Goal: Task Accomplishment & Management: Use online tool/utility

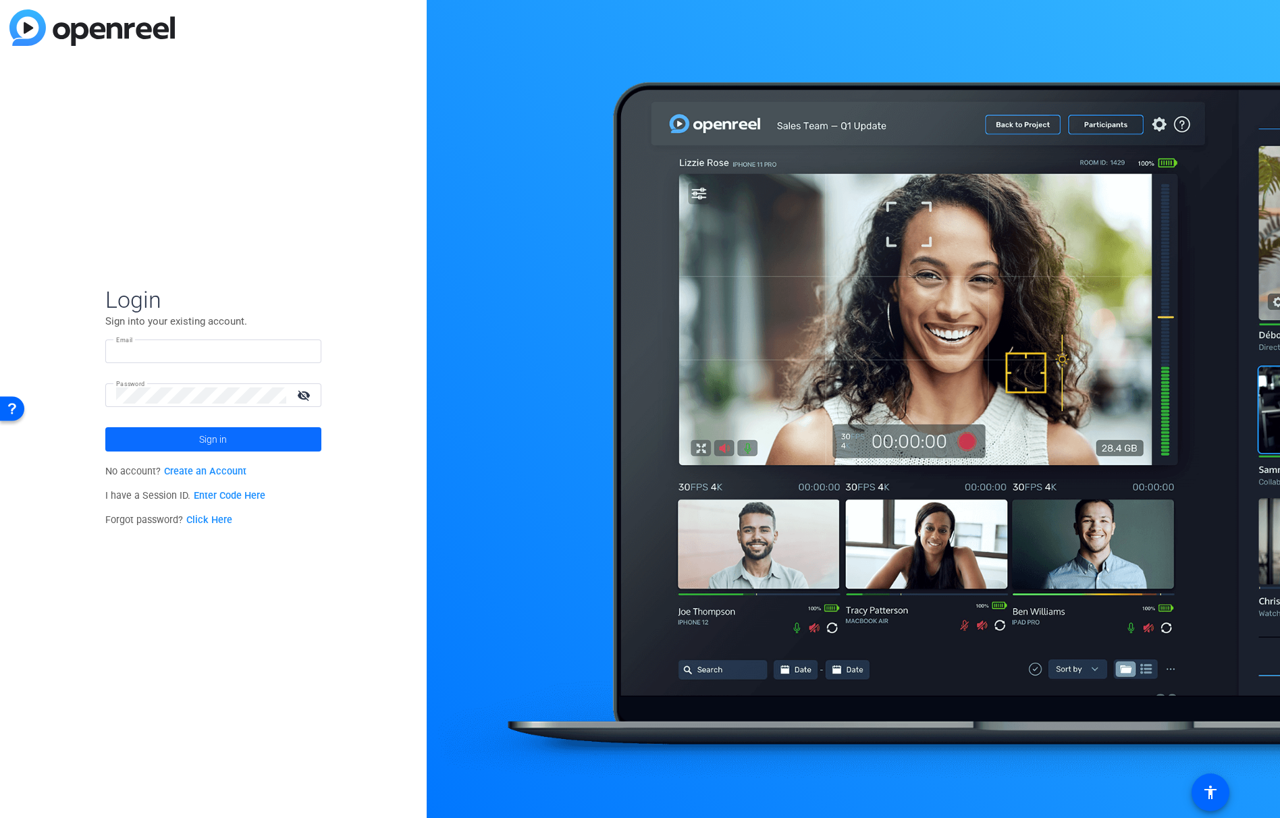
type input "[PERSON_NAME][EMAIL_ADDRESS][PERSON_NAME][DOMAIN_NAME]"
click at [201, 433] on span "Sign in" at bounding box center [213, 440] width 28 height 34
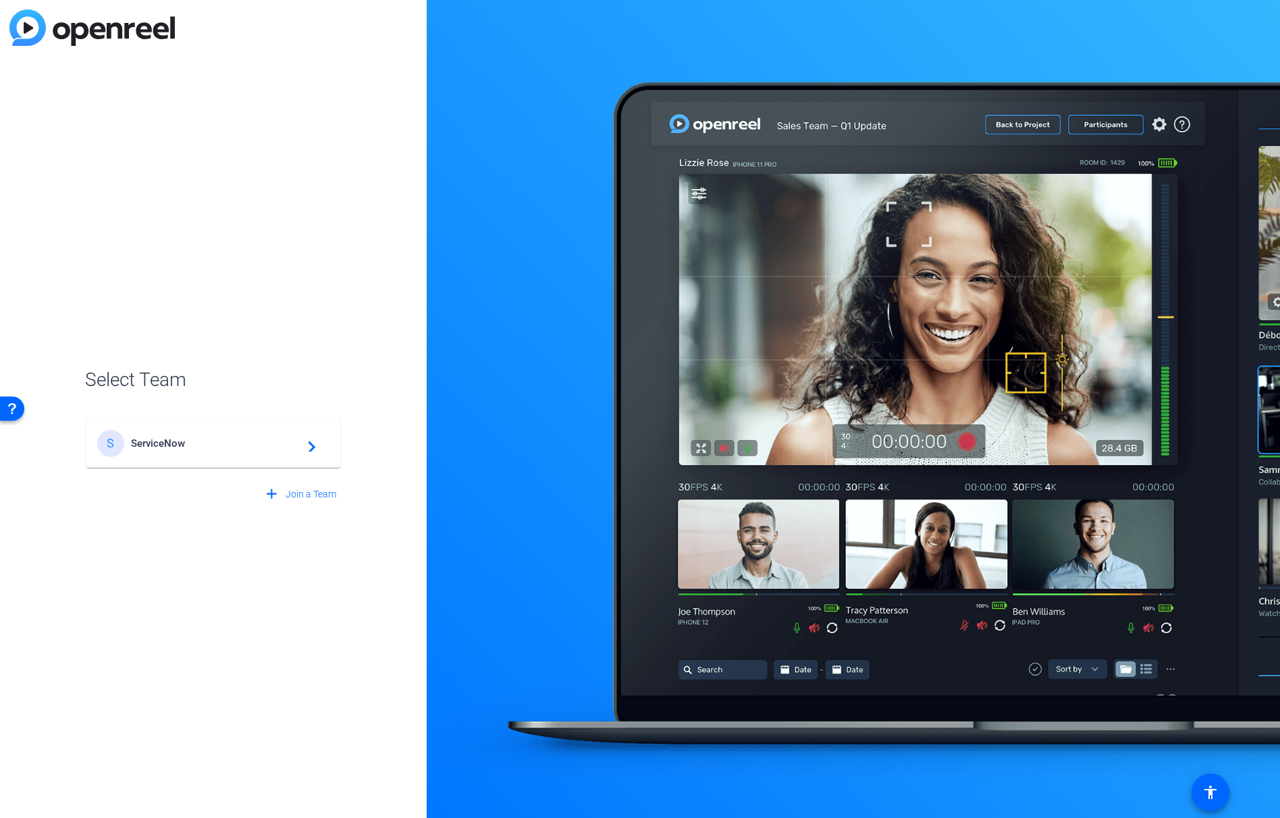
click at [151, 438] on span "ServiceNow" at bounding box center [215, 444] width 169 height 12
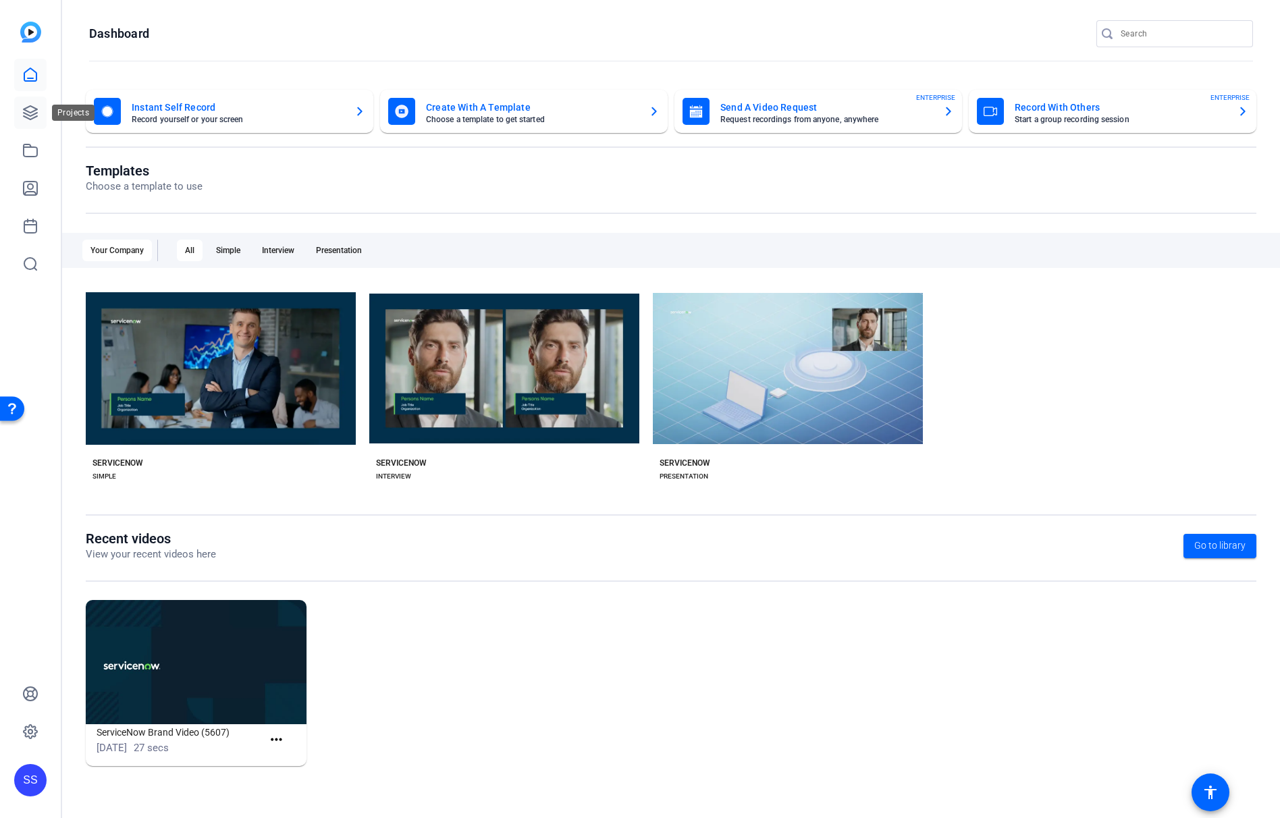
click at [30, 111] on icon at bounding box center [30, 113] width 16 height 16
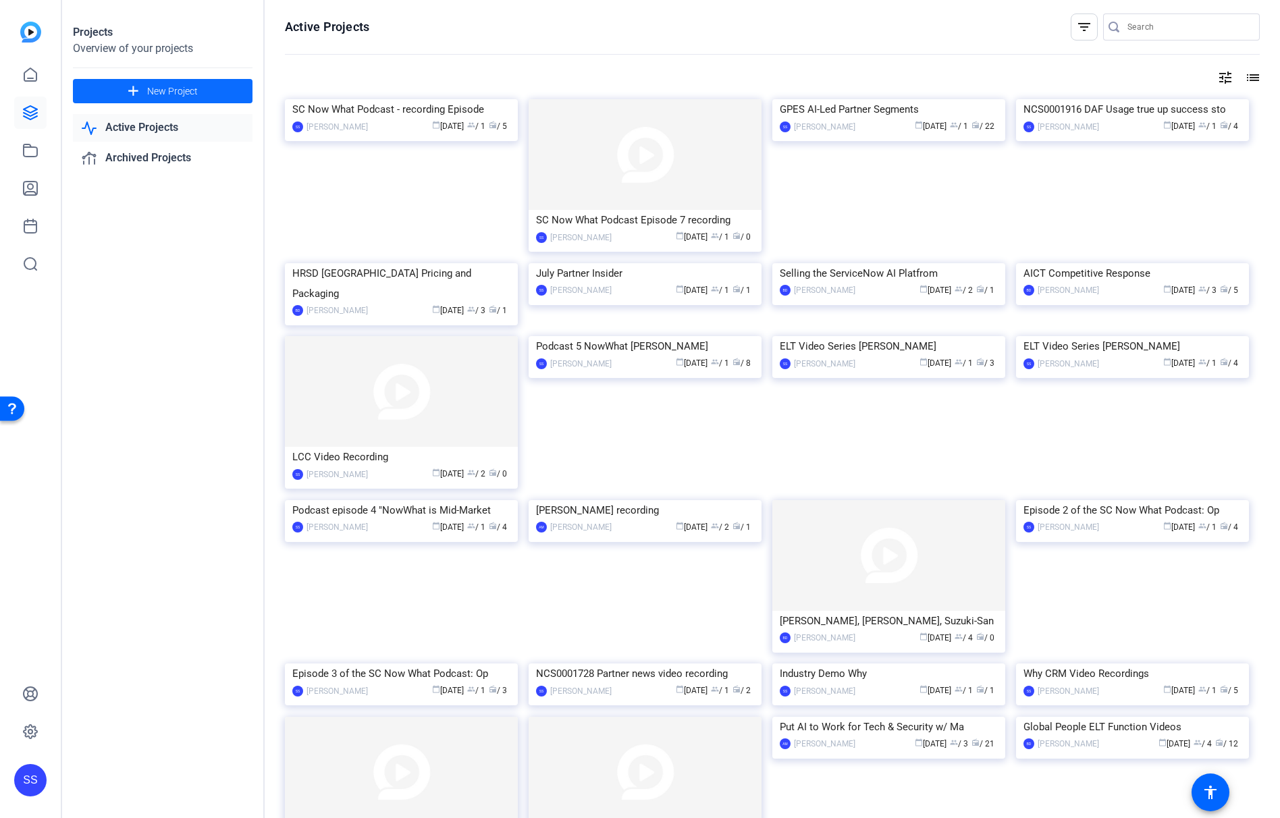
click at [184, 94] on span "New Project" at bounding box center [172, 91] width 51 height 14
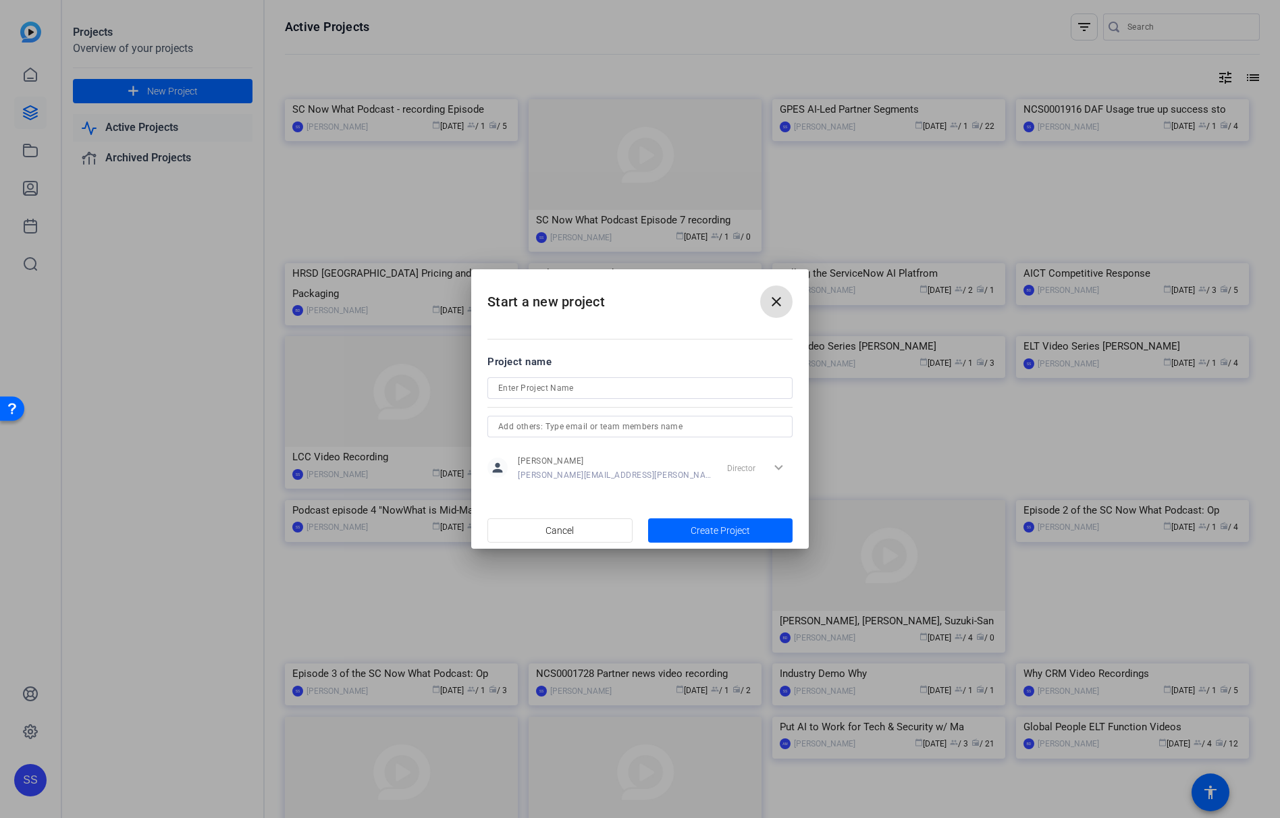
click at [783, 305] on mat-icon "close" at bounding box center [776, 302] width 16 height 16
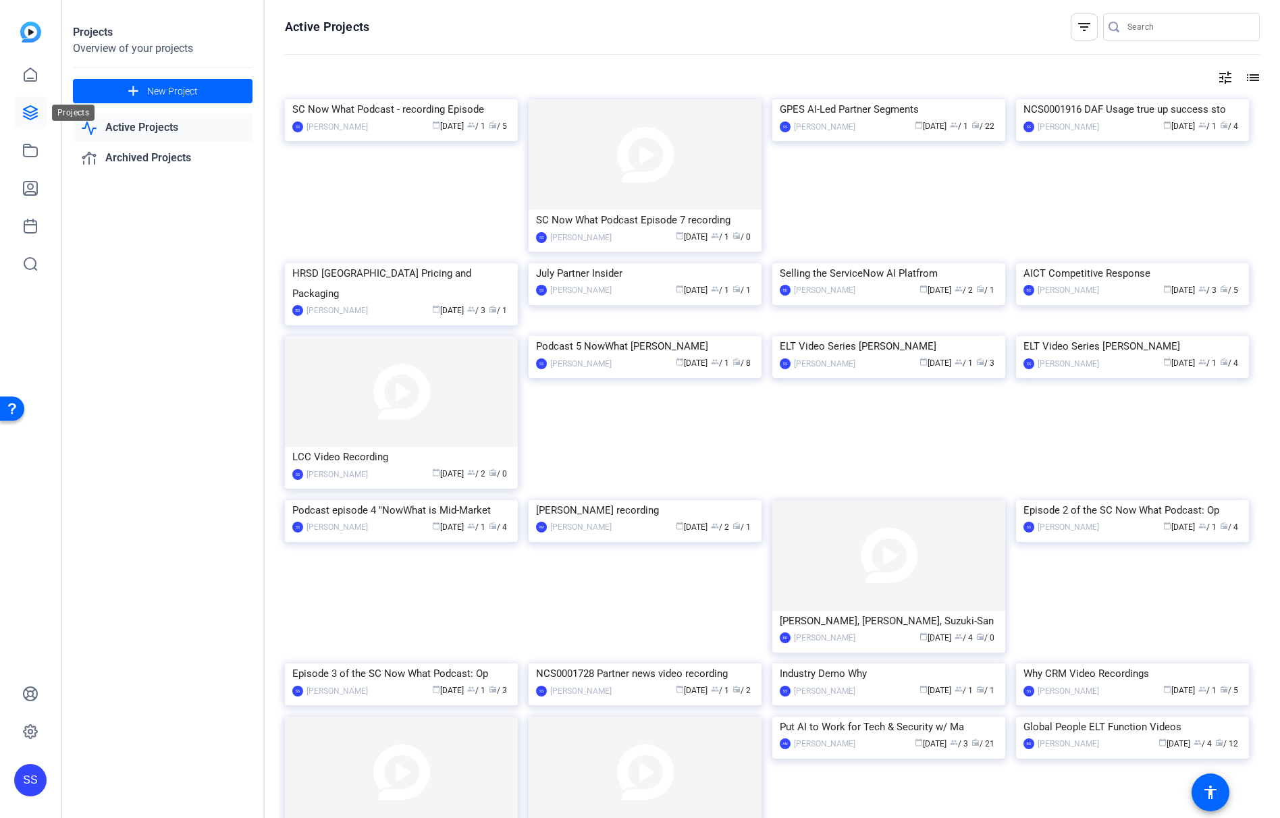
click at [43, 115] on link at bounding box center [30, 113] width 32 height 32
click at [30, 80] on icon at bounding box center [30, 74] width 12 height 13
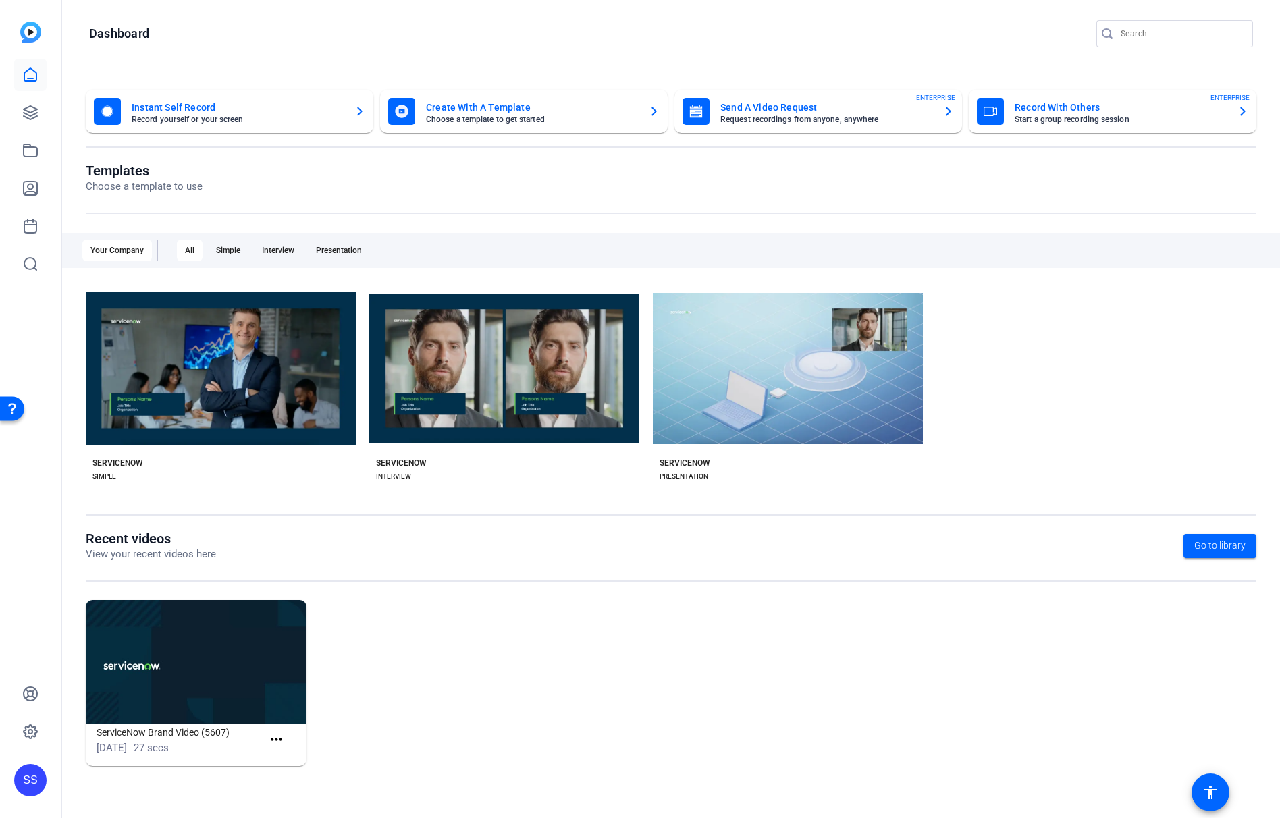
click at [873, 105] on mat-card-title "Send A Video Request" at bounding box center [826, 107] width 212 height 16
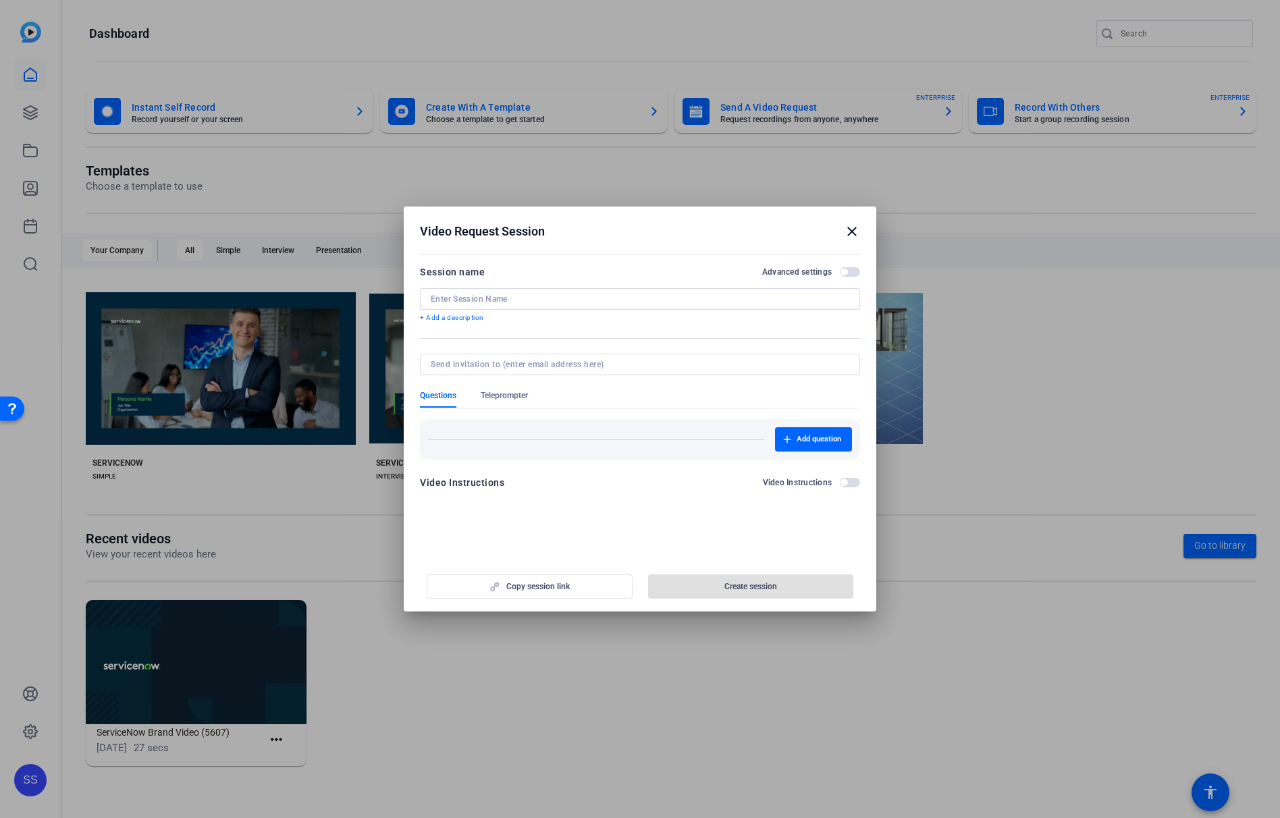
click at [625, 299] on input at bounding box center [640, 299] width 419 height 11
paste input "NCS0002217 Customer Success for Sales Video Series"
type input "NCS0002217 Customer Success for Sales Video Series"
click at [619, 261] on mat-dialog-content "Session name Advanced settings NCS0002217 Customer Success for Sales Video Seri…" at bounding box center [640, 382] width 473 height 263
click at [537, 495] on div "Video Instructions Video Instructions" at bounding box center [640, 487] width 440 height 24
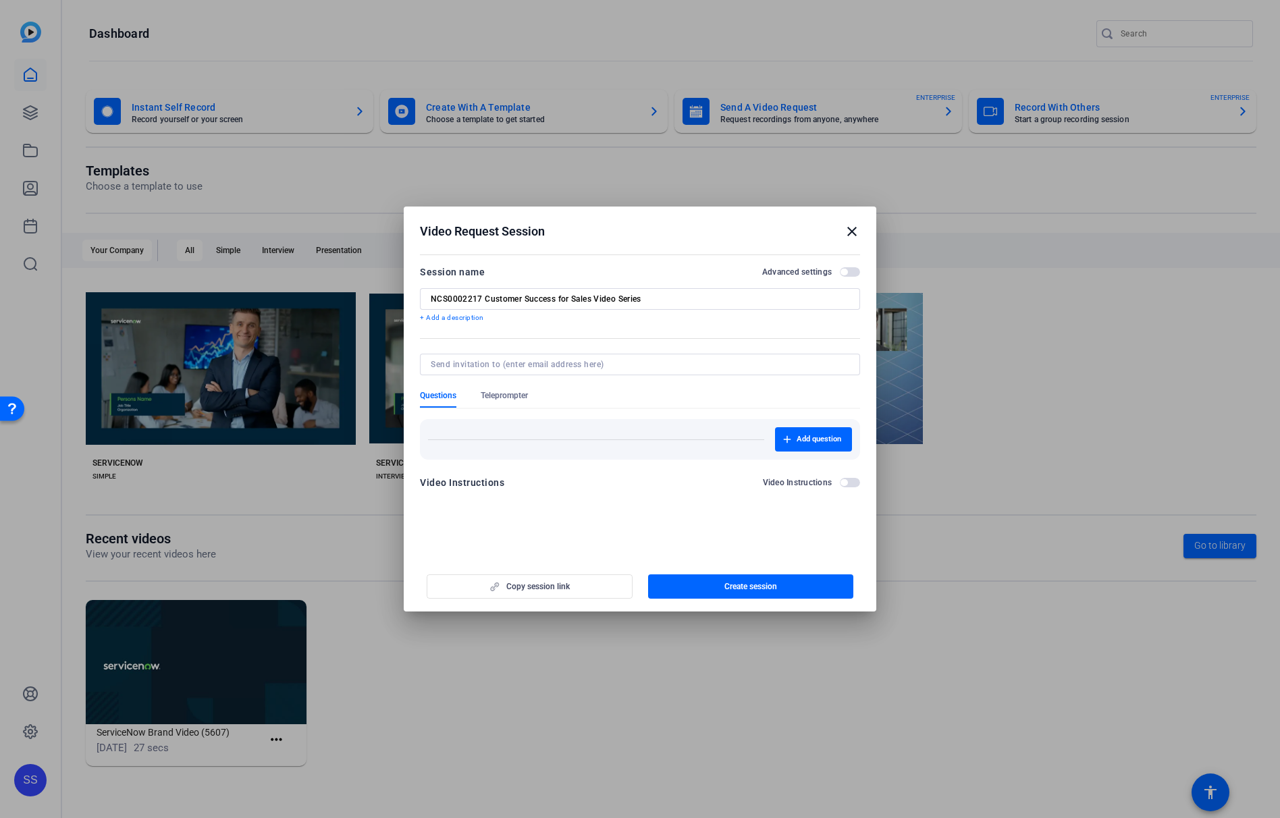
click at [853, 487] on span "button" at bounding box center [850, 482] width 20 height 9
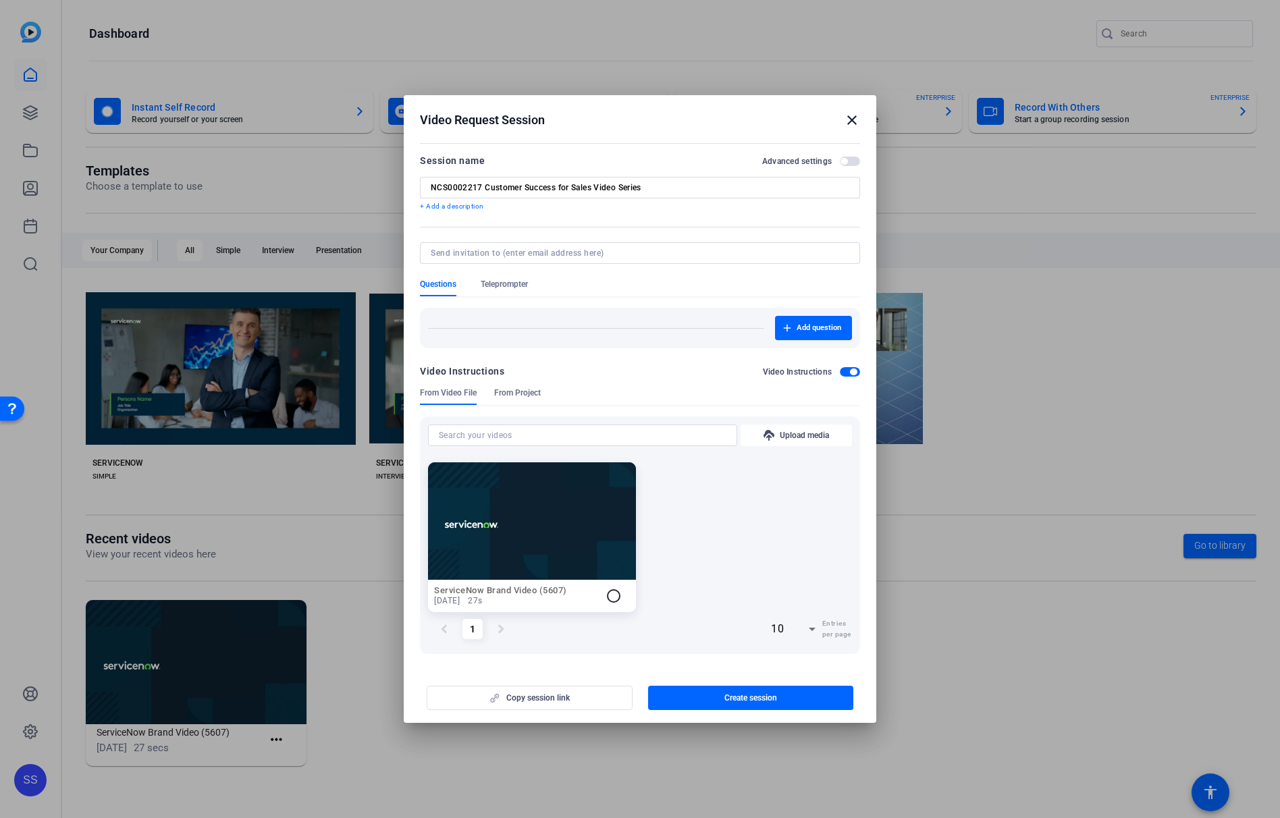
click at [847, 374] on span "button" at bounding box center [850, 371] width 20 height 9
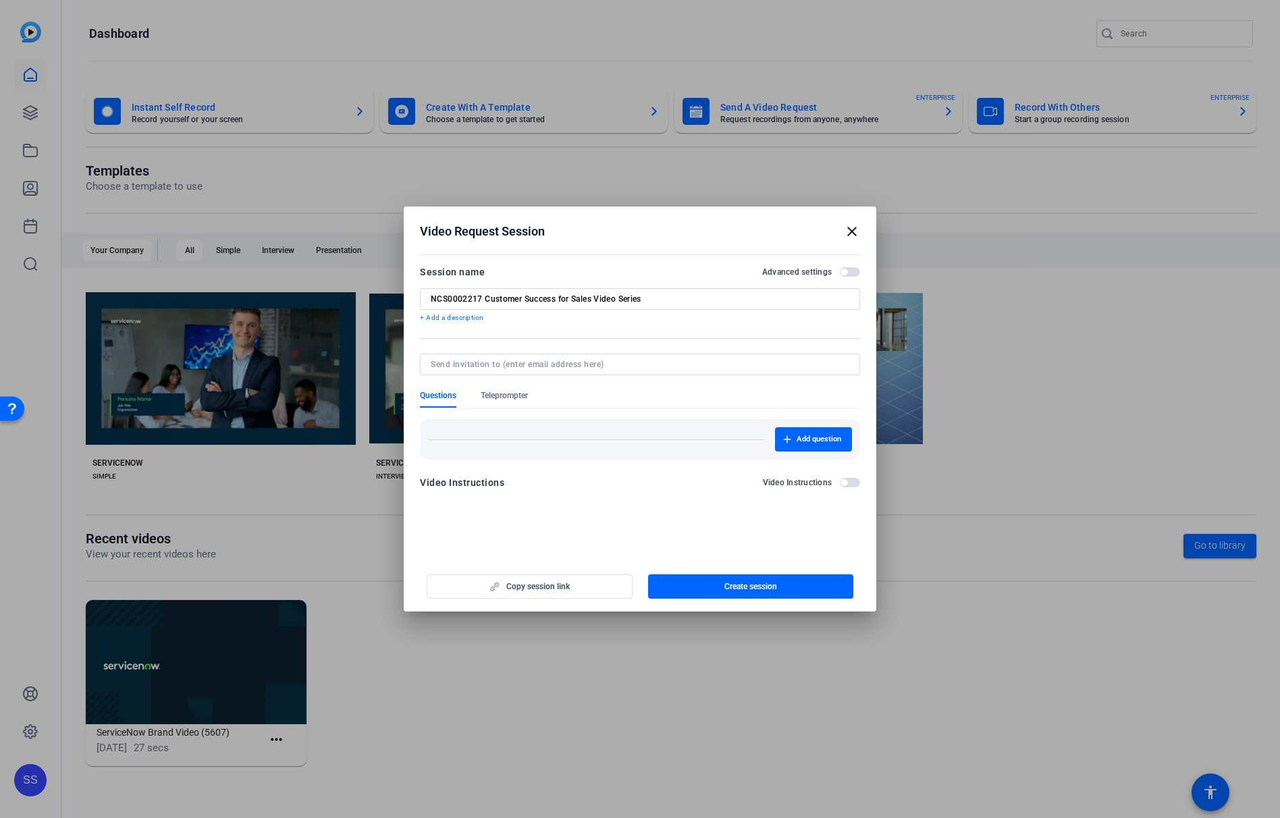
click at [541, 585] on div "Copy session link Create session" at bounding box center [640, 581] width 440 height 34
click at [685, 591] on span "button" at bounding box center [751, 587] width 206 height 32
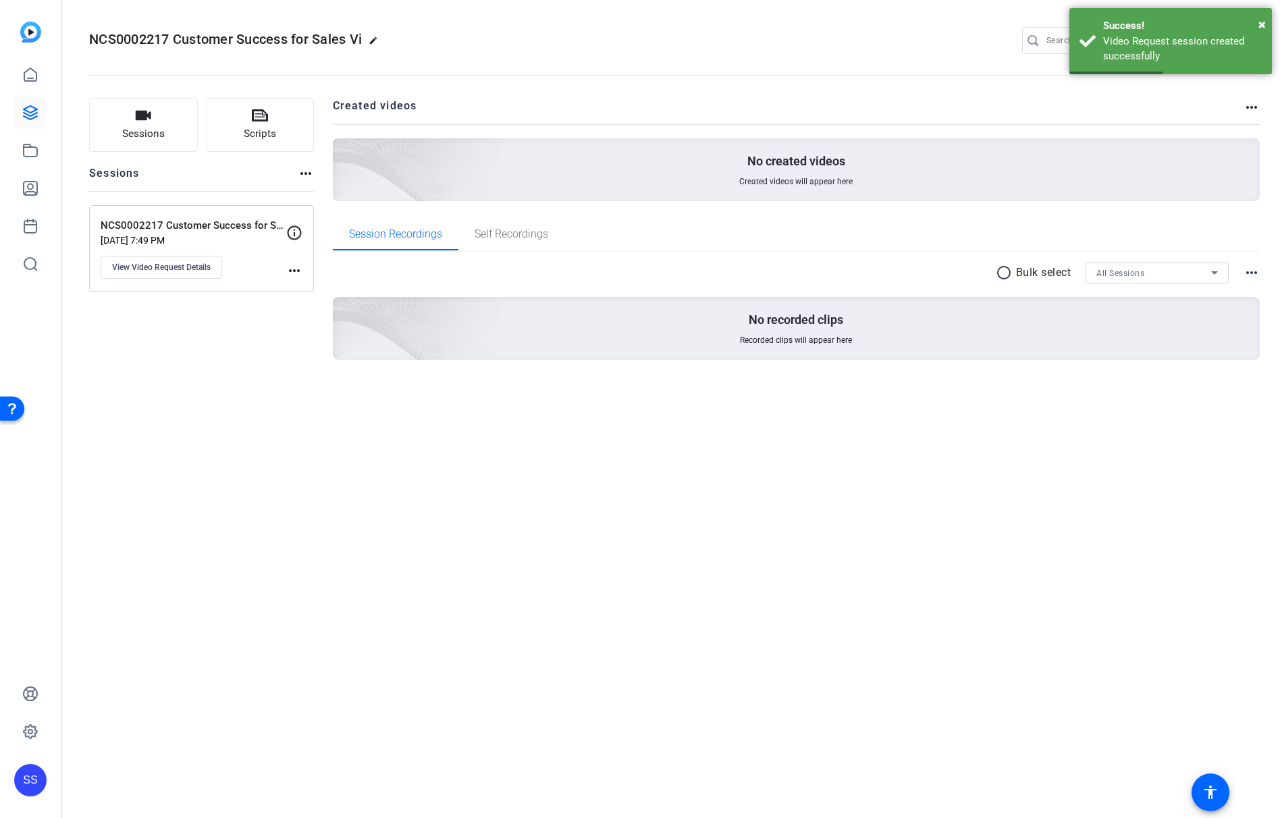
click at [300, 275] on mat-icon "more_horiz" at bounding box center [294, 271] width 16 height 16
click at [242, 302] on div at bounding box center [640, 409] width 1280 height 818
click at [243, 264] on div "NCS0002217 Customer Success for Sales Video Series [DATE] 7:49 PM View Video Re…" at bounding box center [194, 248] width 186 height 61
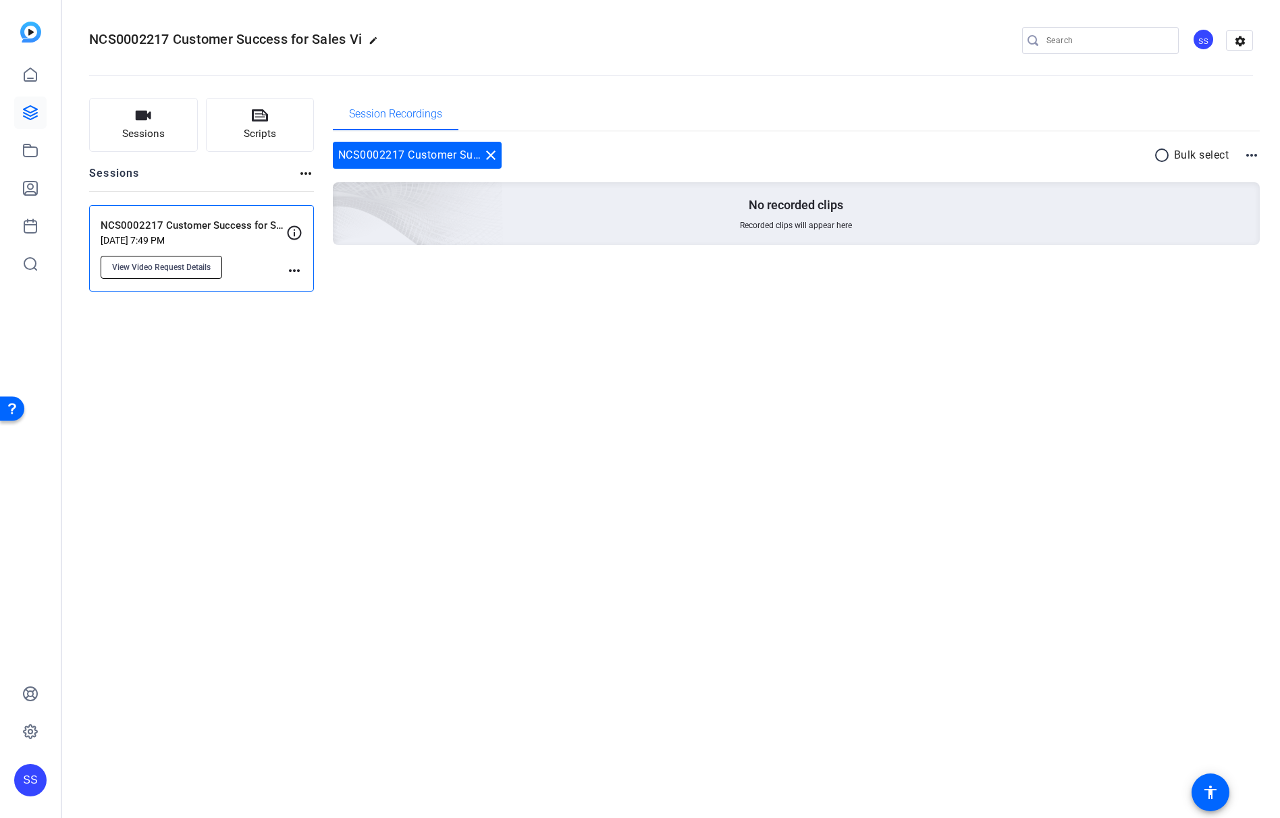
click at [196, 267] on span "View Video Request Details" at bounding box center [161, 267] width 99 height 11
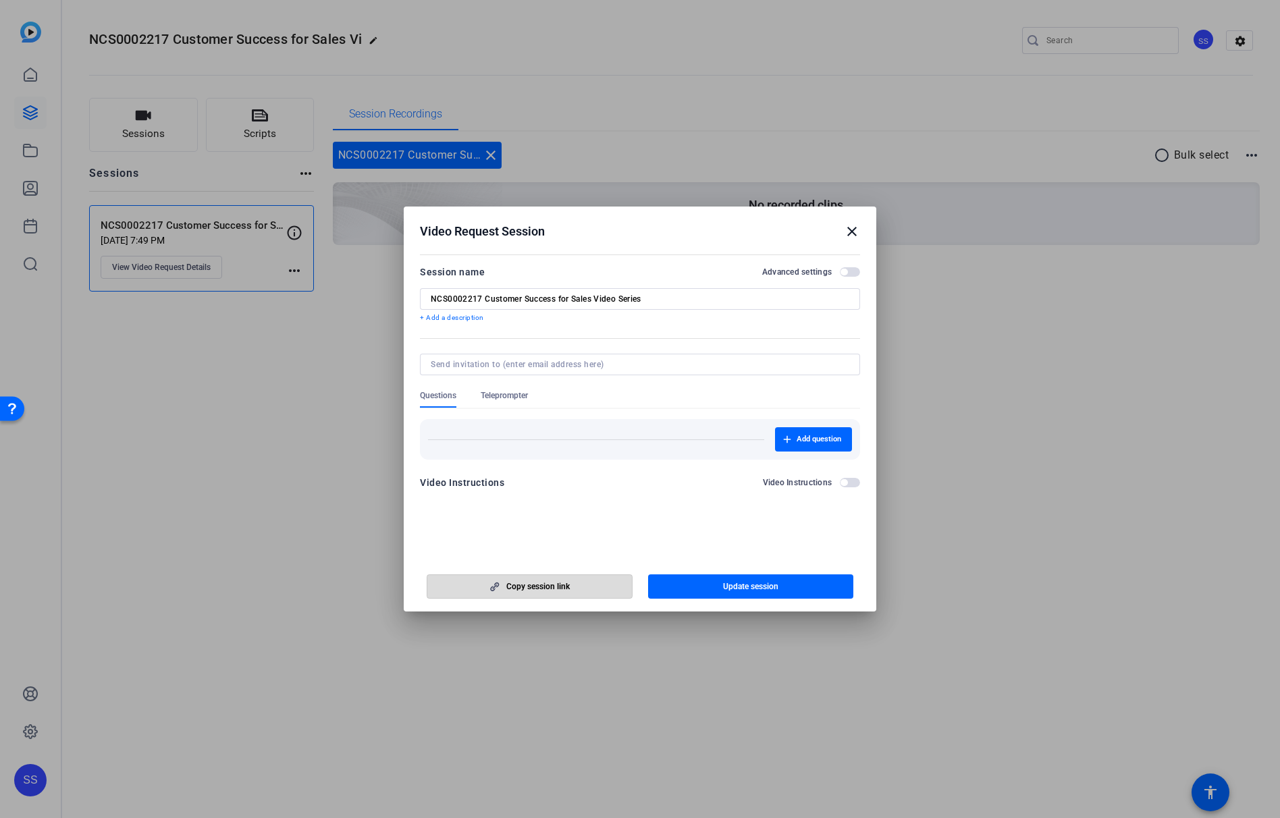
click at [582, 580] on span "button" at bounding box center [529, 587] width 205 height 32
